Goal: Transaction & Acquisition: Purchase product/service

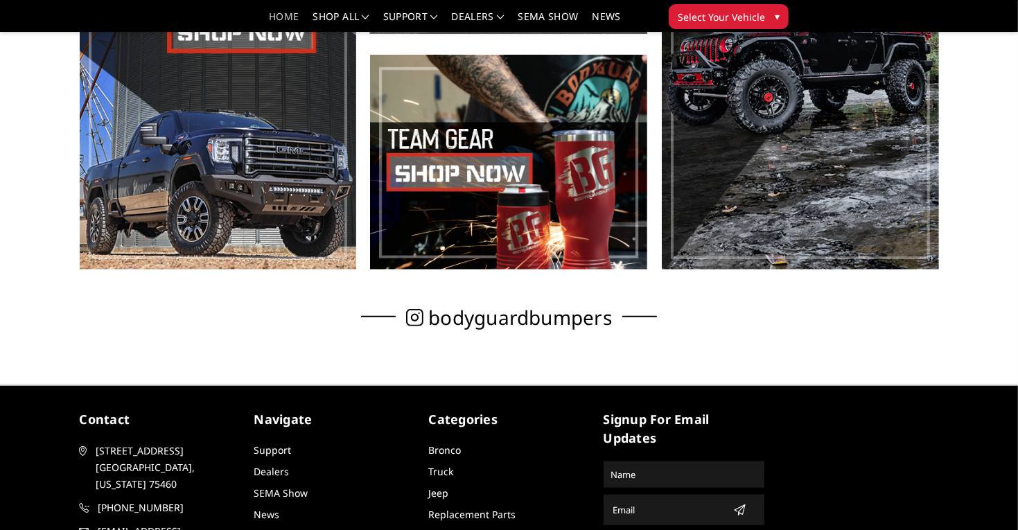
scroll to position [726, 0]
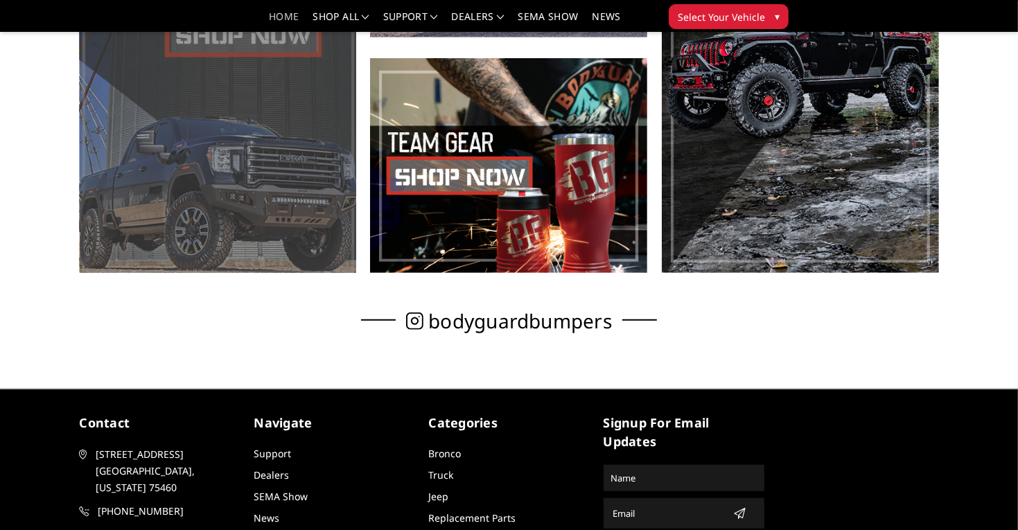
click at [241, 95] on span at bounding box center [218, 47] width 277 height 451
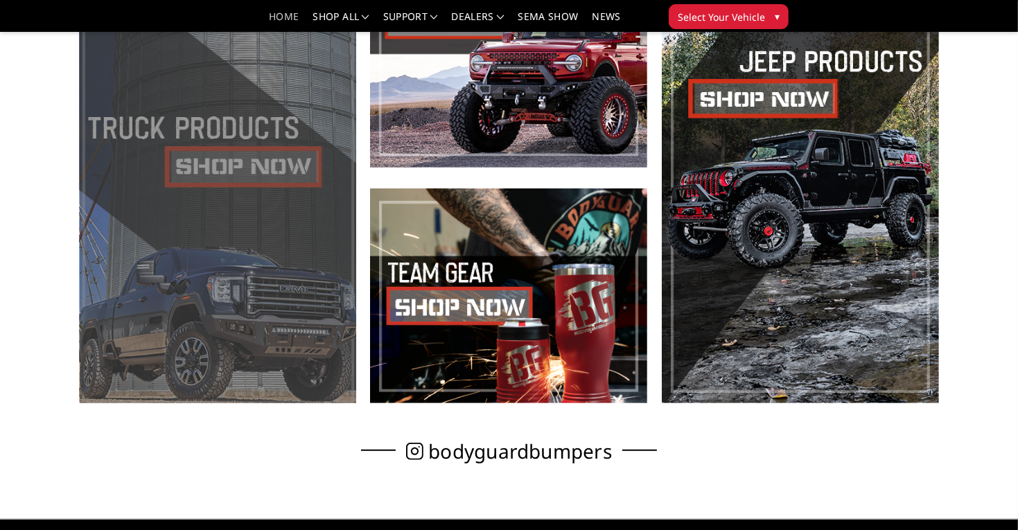
scroll to position [593, 0]
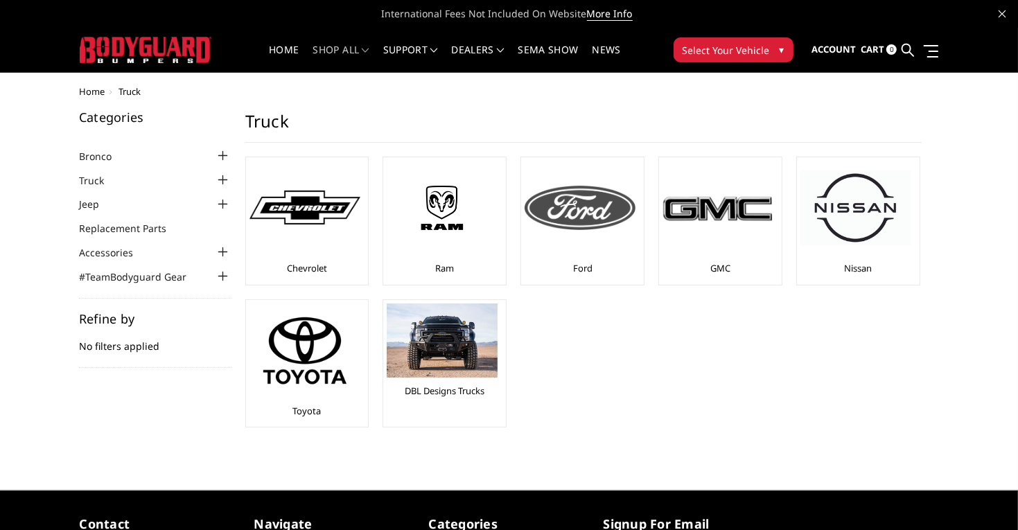
click at [541, 218] on img at bounding box center [580, 208] width 111 height 44
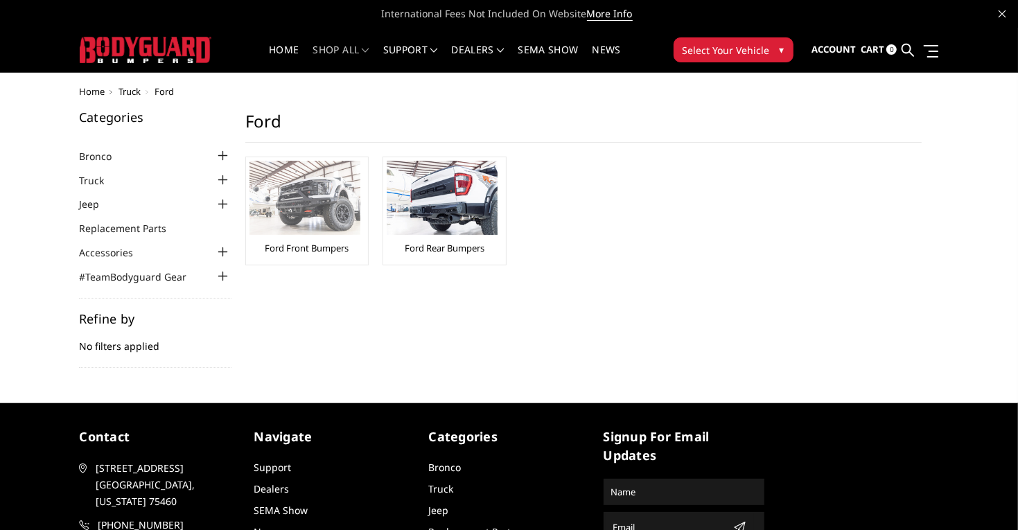
click at [310, 208] on img at bounding box center [305, 198] width 111 height 74
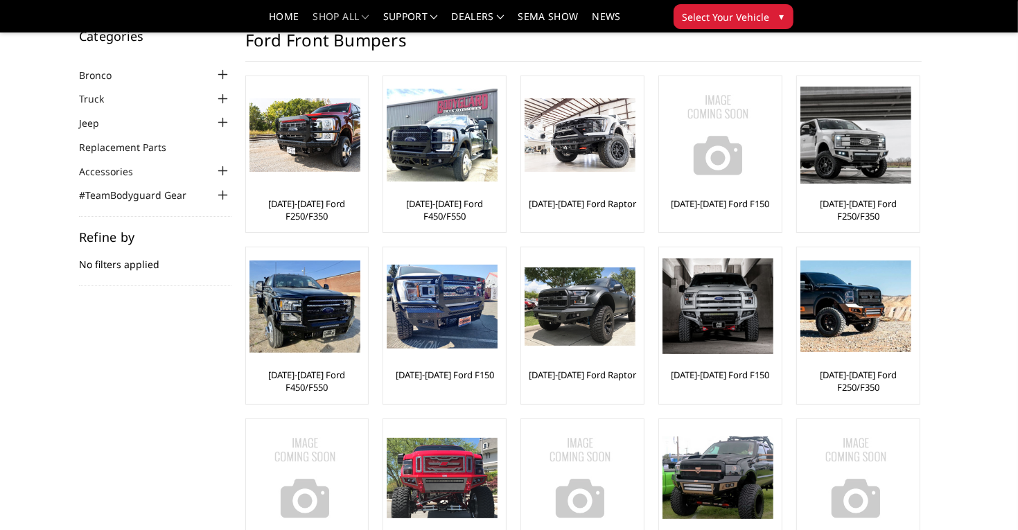
scroll to position [99, 0]
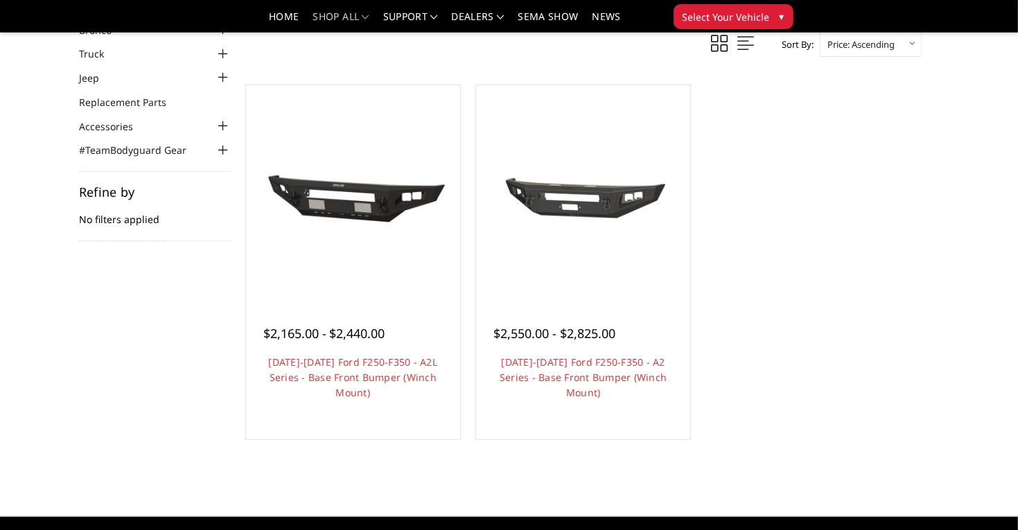
scroll to position [75, 0]
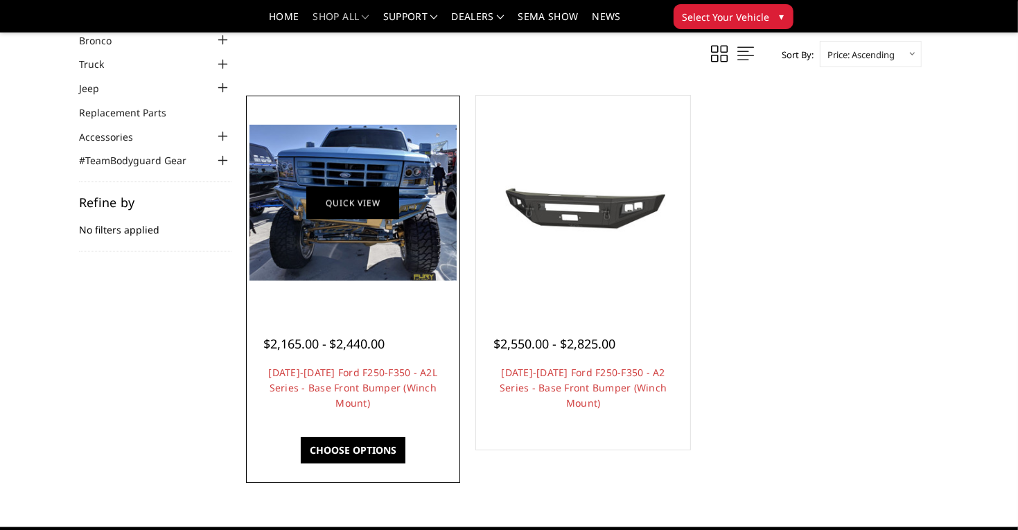
click at [360, 219] on link "Quick view" at bounding box center [352, 202] width 93 height 33
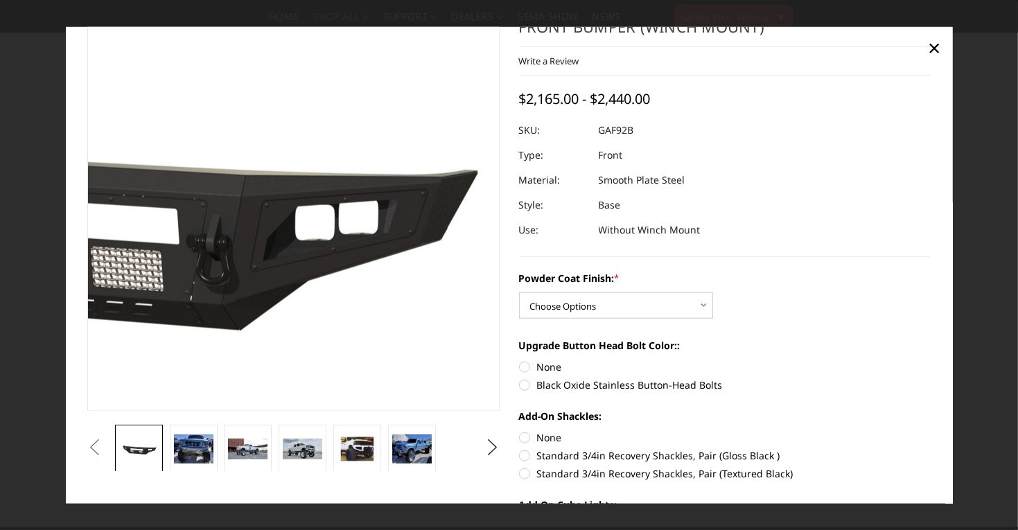
scroll to position [61, 0]
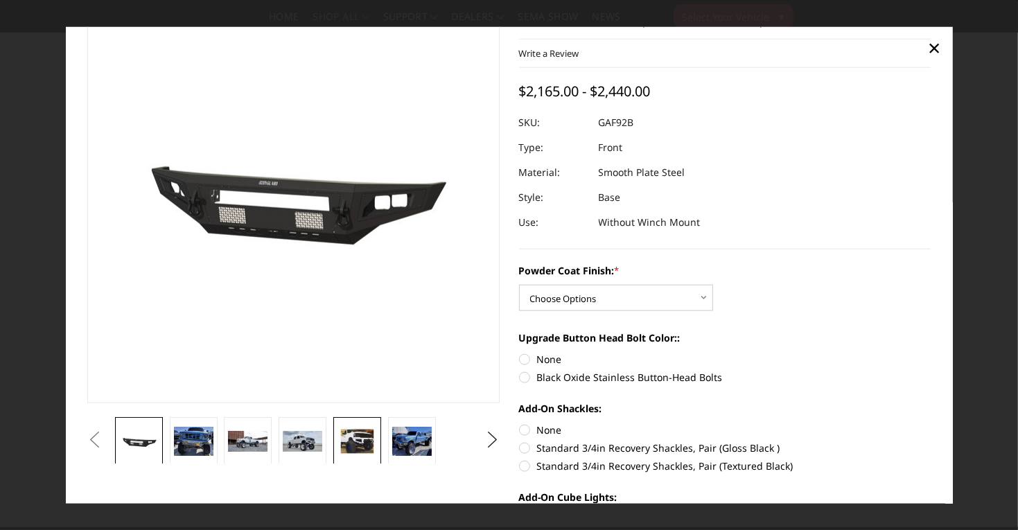
click at [346, 434] on img at bounding box center [358, 441] width 40 height 30
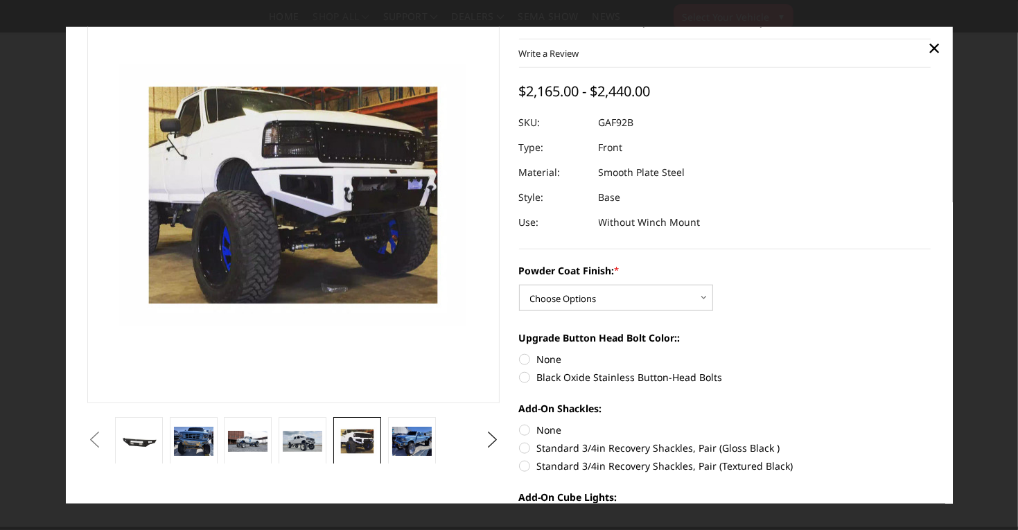
scroll to position [29, 0]
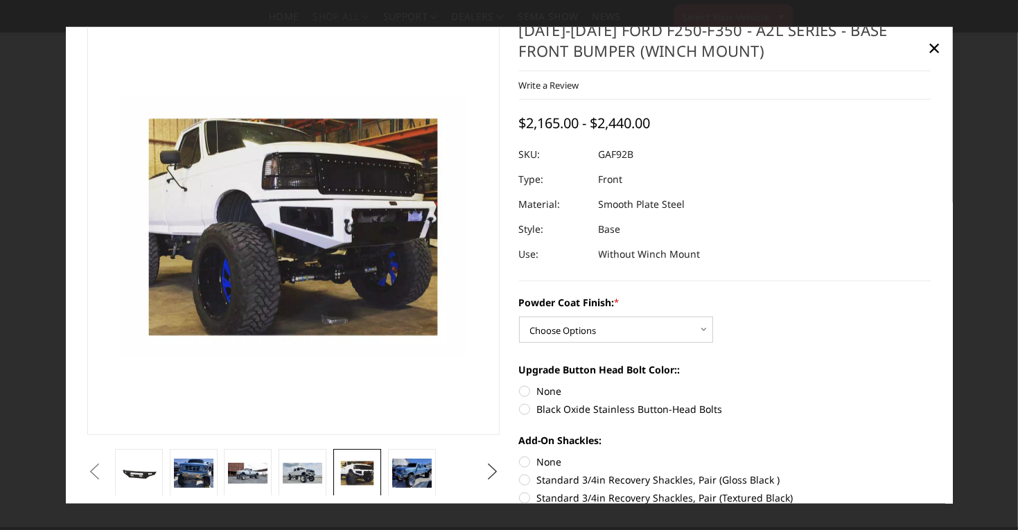
click at [499, 467] on button "Next" at bounding box center [492, 472] width 21 height 21
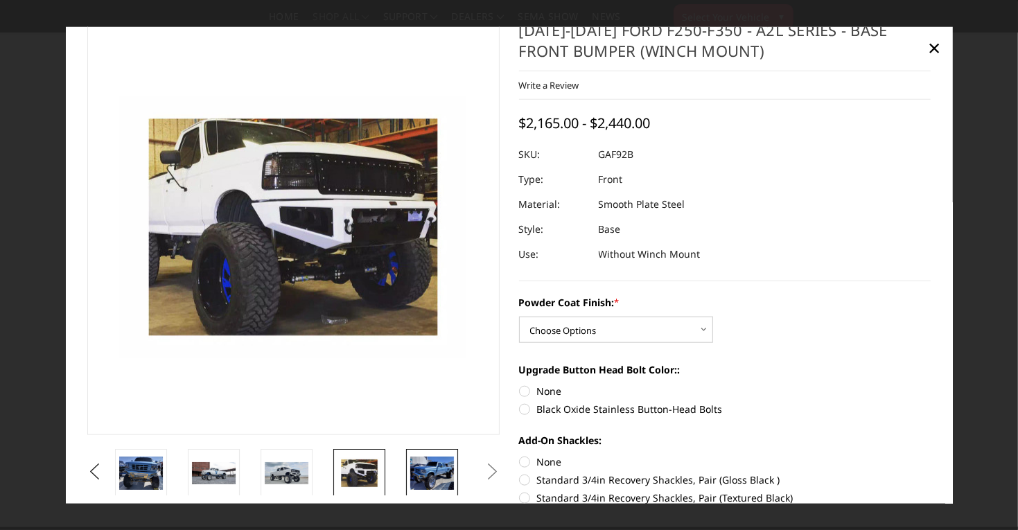
click at [406, 471] on link at bounding box center [432, 473] width 52 height 49
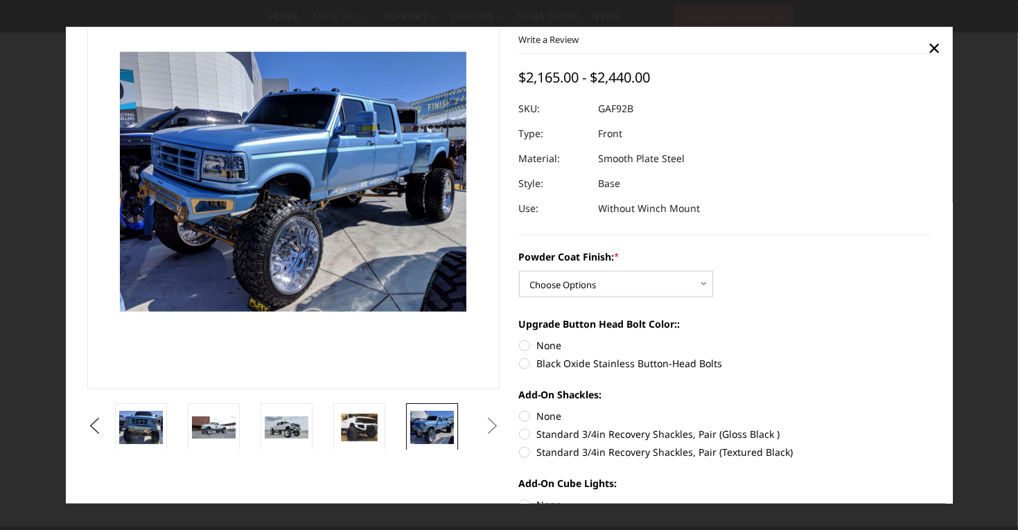
scroll to position [78, 0]
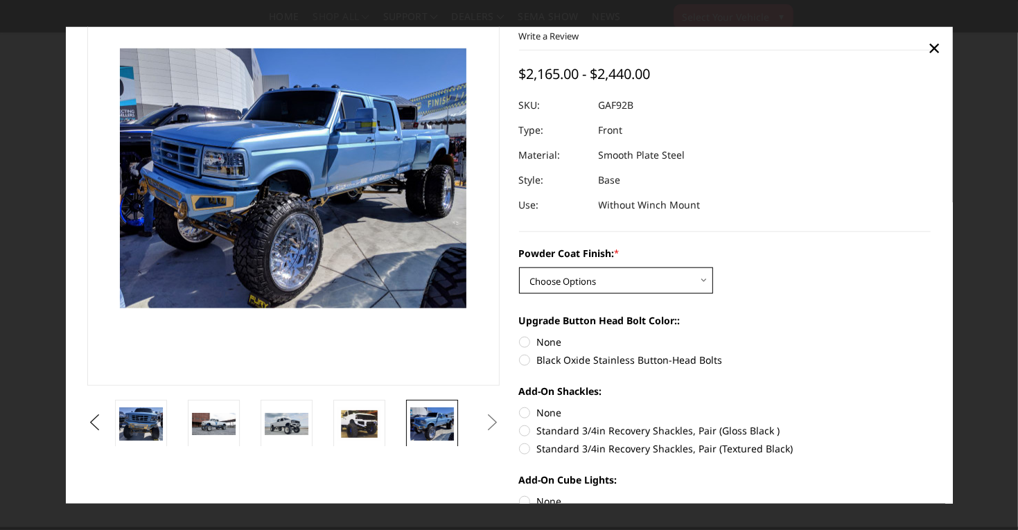
click at [586, 279] on select "Choose Options Bare Metal Textured Black Powder Coat" at bounding box center [616, 281] width 194 height 26
click at [743, 315] on label "Upgrade Button Head Bolt Color::" at bounding box center [725, 320] width 412 height 15
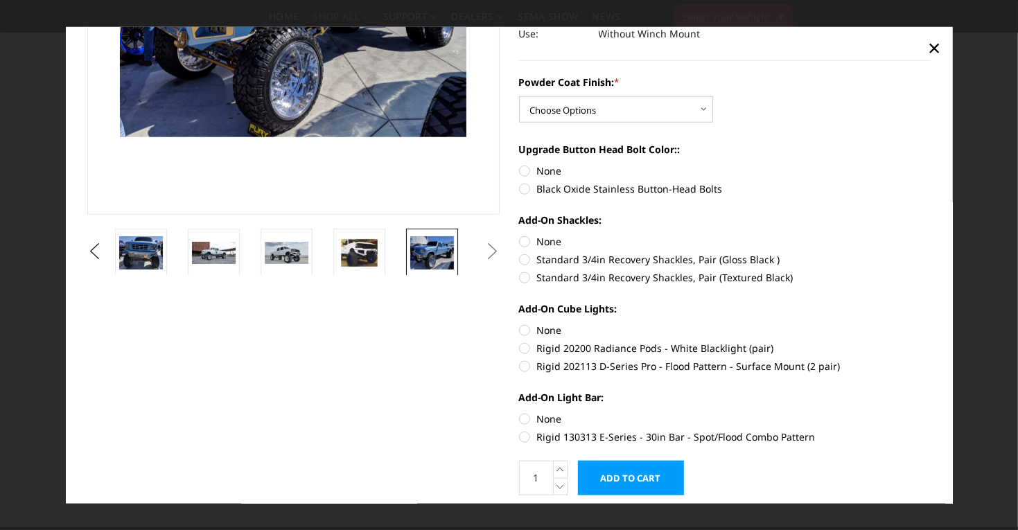
scroll to position [265, 0]
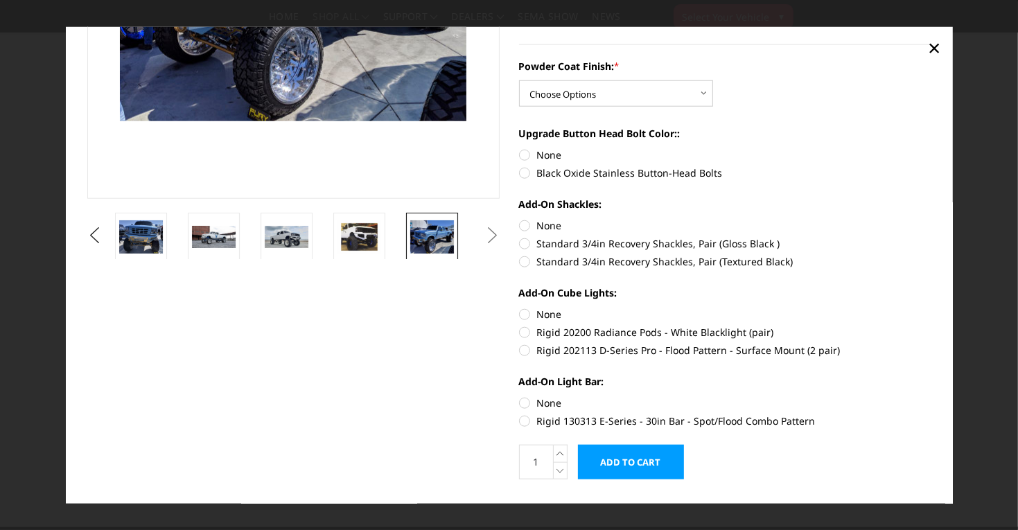
click at [548, 415] on label "Rigid 130313 E-Series - 30in Bar - Spot/Flood Combo Pattern" at bounding box center [725, 421] width 412 height 15
click at [931, 396] on input "Rigid 130313 E-Series - 30in Bar - Spot/Flood Combo Pattern" at bounding box center [931, 396] width 1 height 1
radio input "true"
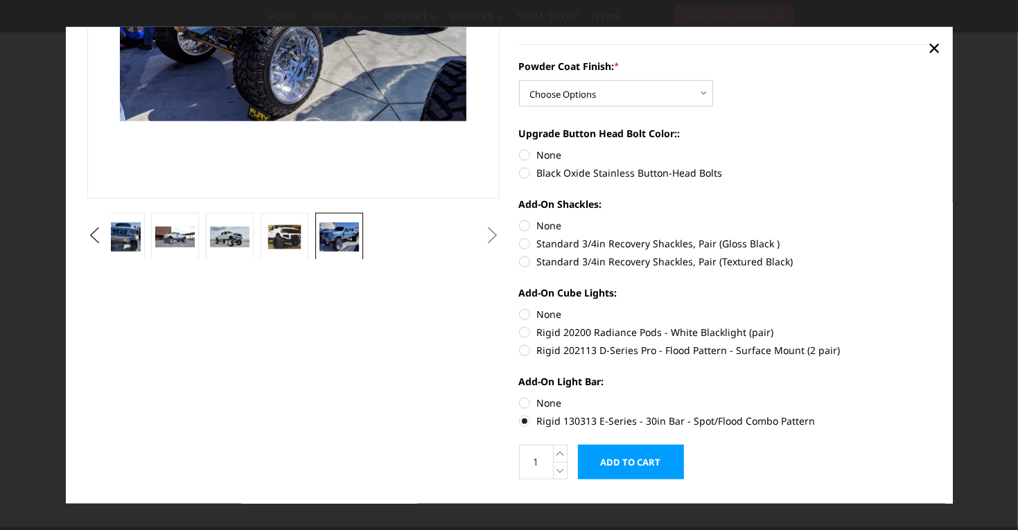
click at [608, 348] on label "Rigid 202113 D-Series Pro - Flood Pattern - Surface Mount (2 pair)" at bounding box center [725, 350] width 412 height 15
click at [931, 326] on input "Rigid 202113 D-Series Pro - Flood Pattern - Surface Mount (2 pair)" at bounding box center [931, 325] width 1 height 1
radio input "true"
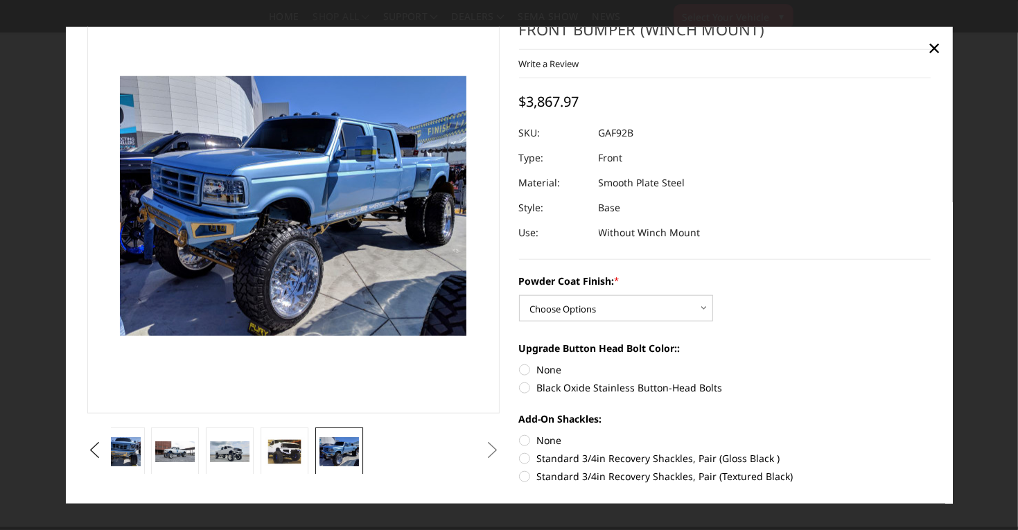
scroll to position [49, 0]
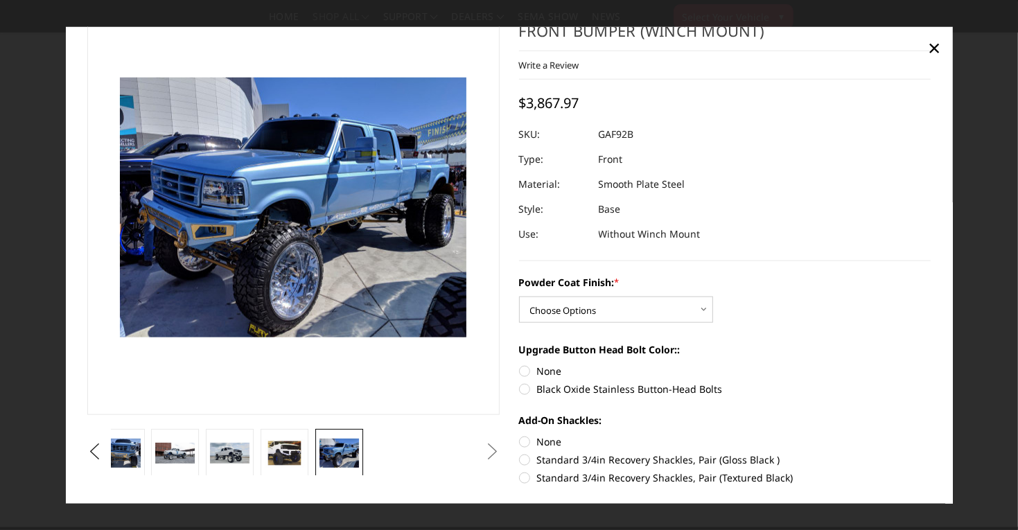
click at [649, 390] on label "Black Oxide Stainless Button-Head Bolts" at bounding box center [725, 389] width 412 height 15
click at [931, 365] on input "Black Oxide Stainless Button-Head Bolts" at bounding box center [931, 364] width 1 height 1
radio input "true"
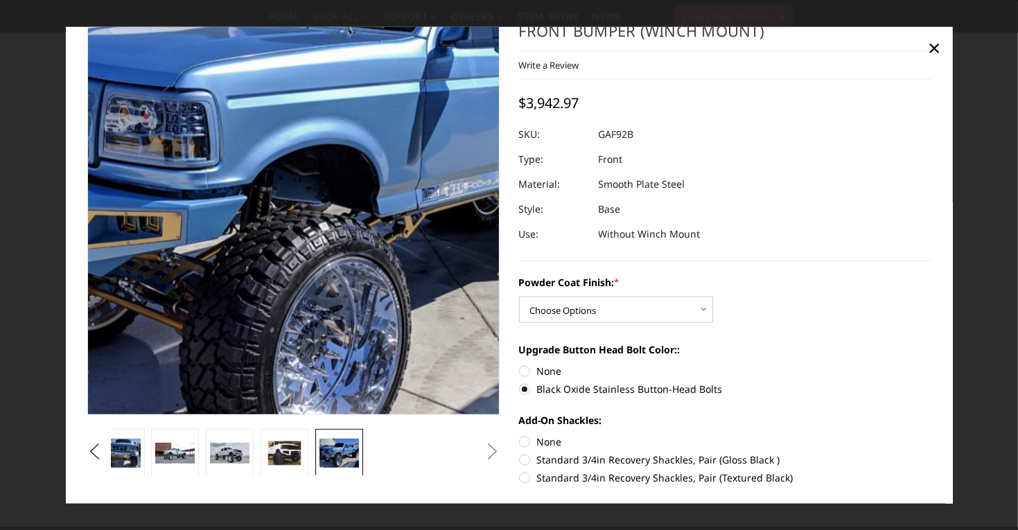
scroll to position [0, 0]
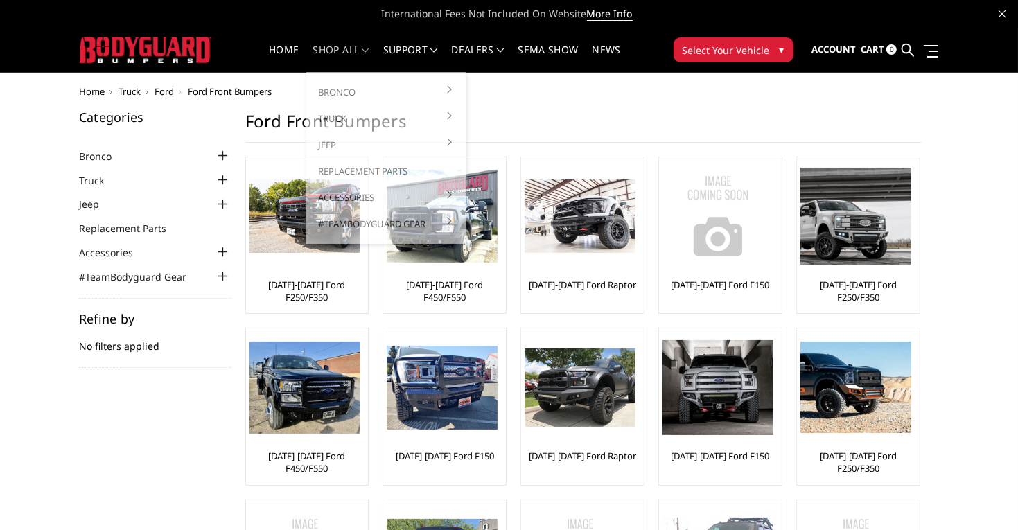
click at [305, 42] on nav "Home shop all Bronco 2021-2025 Bronco Front 2021-2025 Bronco Rear 2021-2025 Bro…" at bounding box center [445, 50] width 440 height 44
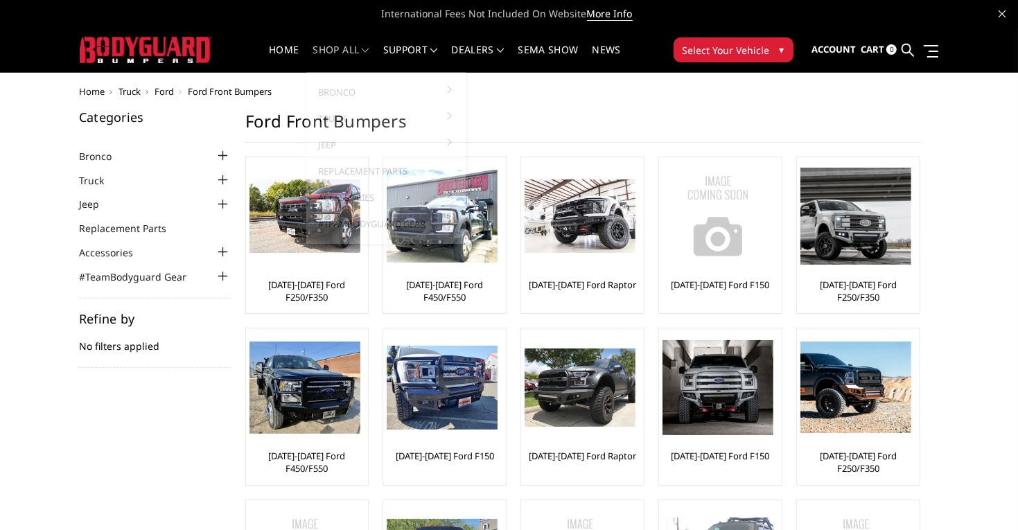
click at [316, 46] on link "shop all" at bounding box center [341, 58] width 56 height 27
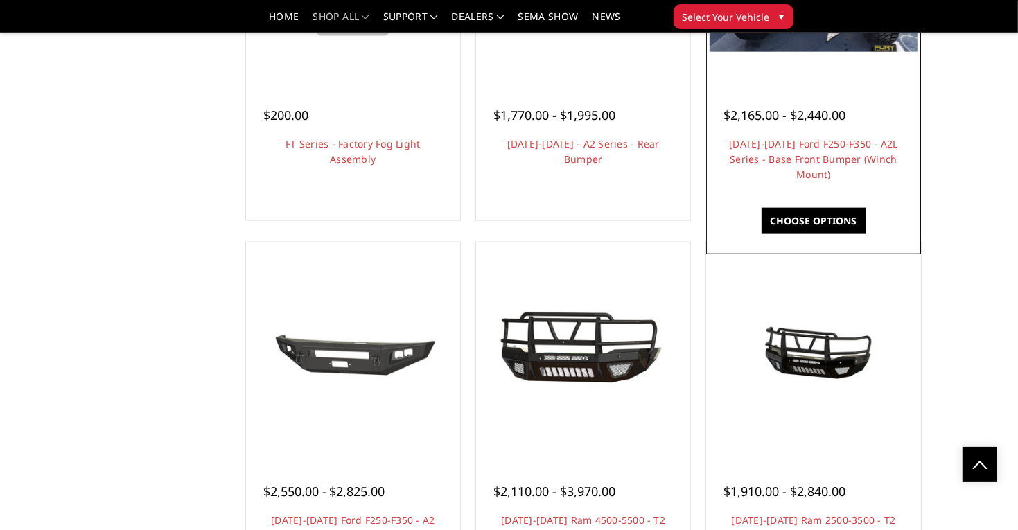
scroll to position [1118, 0]
